Goal: Download file/media

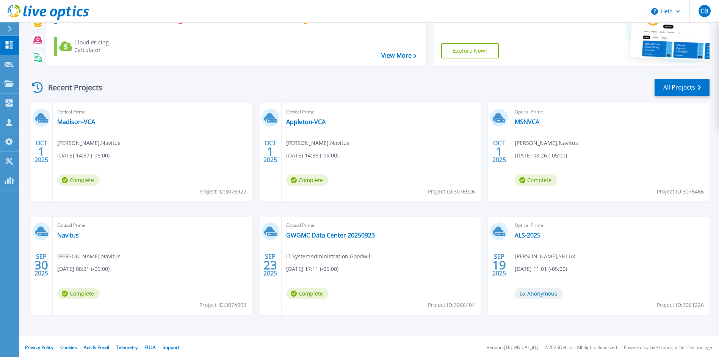
scroll to position [62, 0]
click at [318, 235] on link "GWGMC Data Center 20250923" at bounding box center [330, 234] width 89 height 8
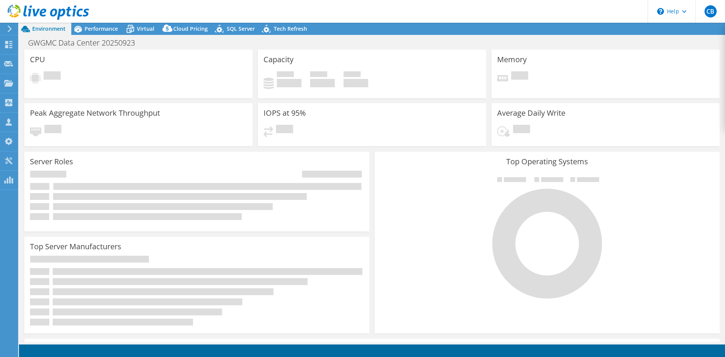
select select "USEast"
select select "USD"
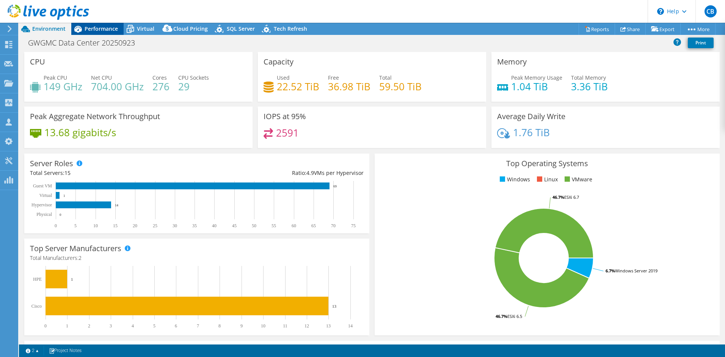
click at [94, 27] on span "Performance" at bounding box center [101, 28] width 33 height 7
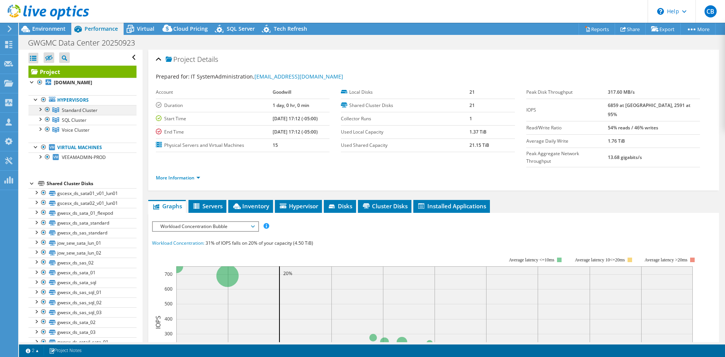
click at [39, 110] on div at bounding box center [40, 109] width 8 height 8
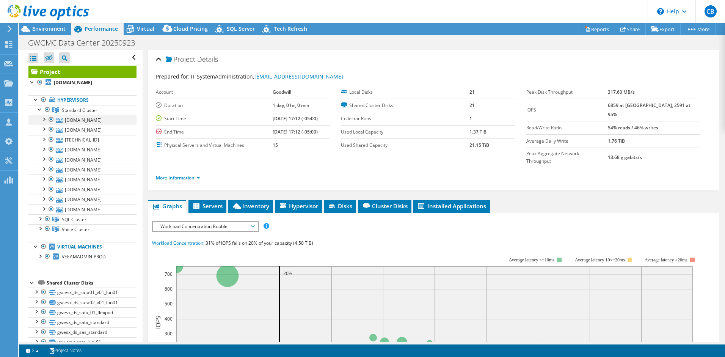
click at [52, 118] on div at bounding box center [51, 119] width 8 height 9
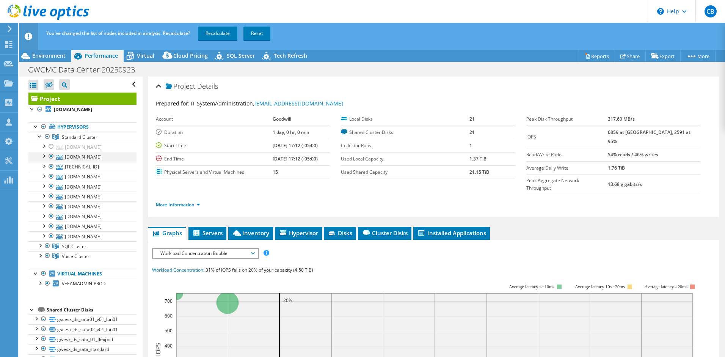
click at [50, 161] on div at bounding box center [51, 156] width 8 height 9
click at [51, 171] on div at bounding box center [51, 166] width 8 height 9
click at [39, 249] on div at bounding box center [40, 245] width 8 height 8
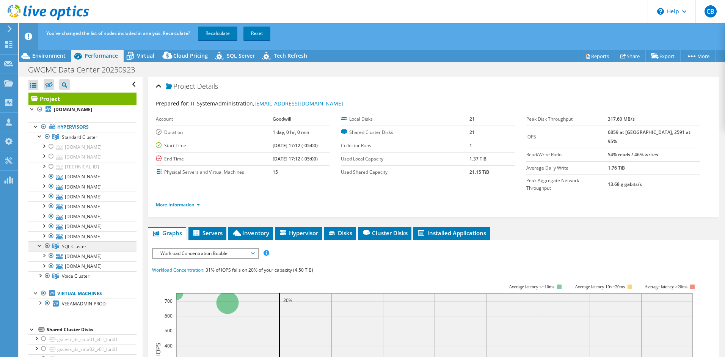
scroll to position [61, 0]
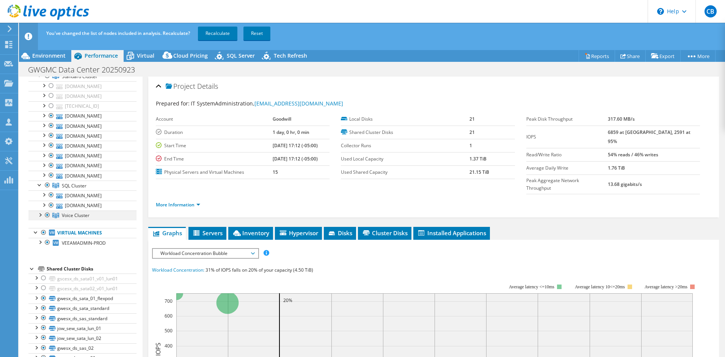
click at [41, 218] on div at bounding box center [40, 214] width 8 height 8
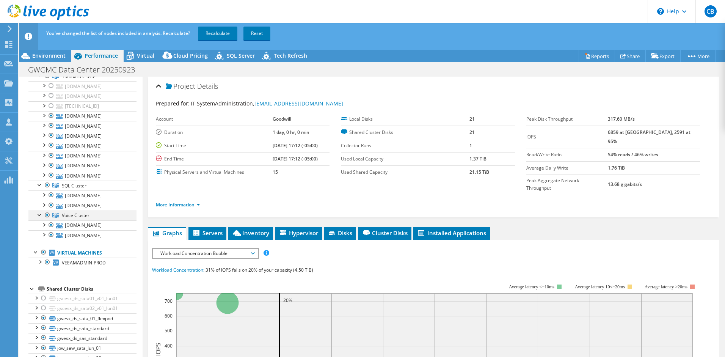
click at [49, 219] on div at bounding box center [48, 214] width 8 height 9
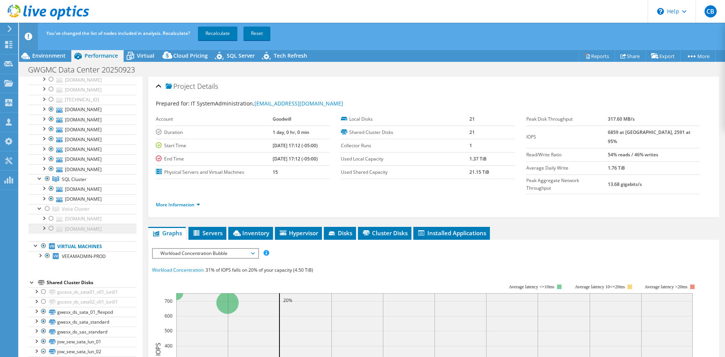
scroll to position [67, 0]
click at [231, 39] on link "Recalculate" at bounding box center [217, 34] width 39 height 14
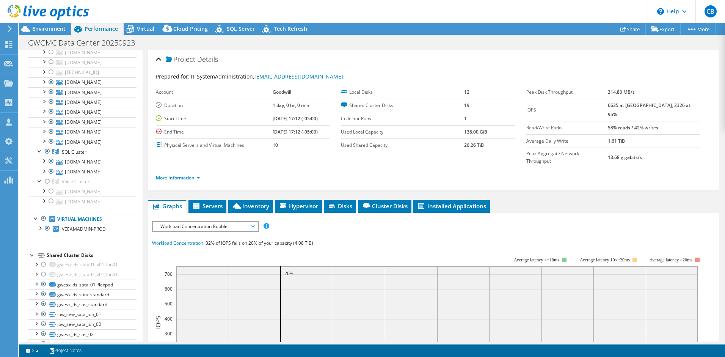
scroll to position [64, 0]
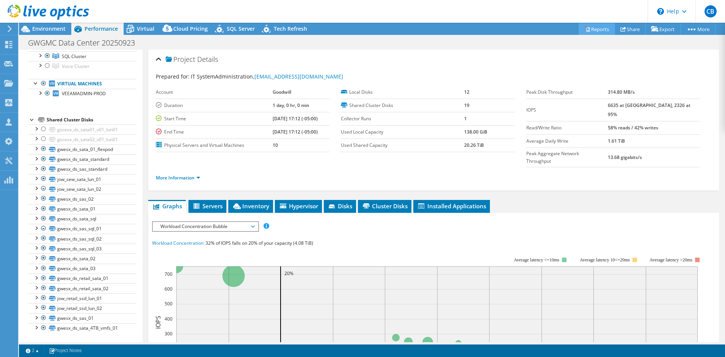
click at [594, 25] on link "Reports" at bounding box center [596, 29] width 36 height 12
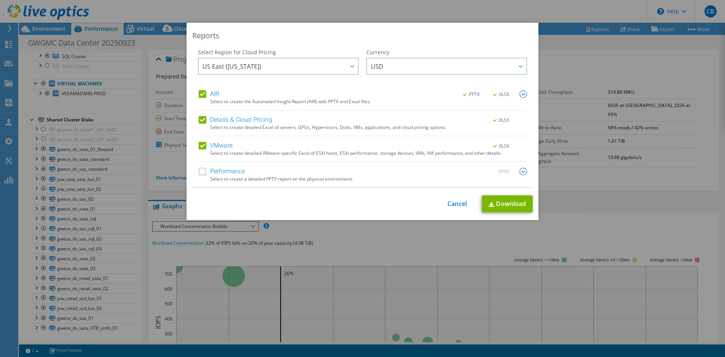
click at [199, 121] on label "Details & Cloud Pricing" at bounding box center [236, 120] width 74 height 8
click at [0, 0] on input "Details & Cloud Pricing" at bounding box center [0, 0] width 0 height 0
click at [201, 95] on label "AIR" at bounding box center [209, 94] width 20 height 8
click at [0, 0] on input "AIR" at bounding box center [0, 0] width 0 height 0
click at [502, 206] on link "Download" at bounding box center [507, 203] width 51 height 17
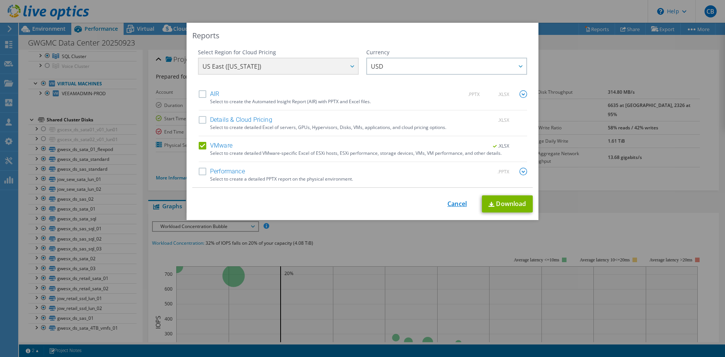
click at [458, 206] on link "Cancel" at bounding box center [456, 203] width 19 height 7
